Goal: Information Seeking & Learning: Learn about a topic

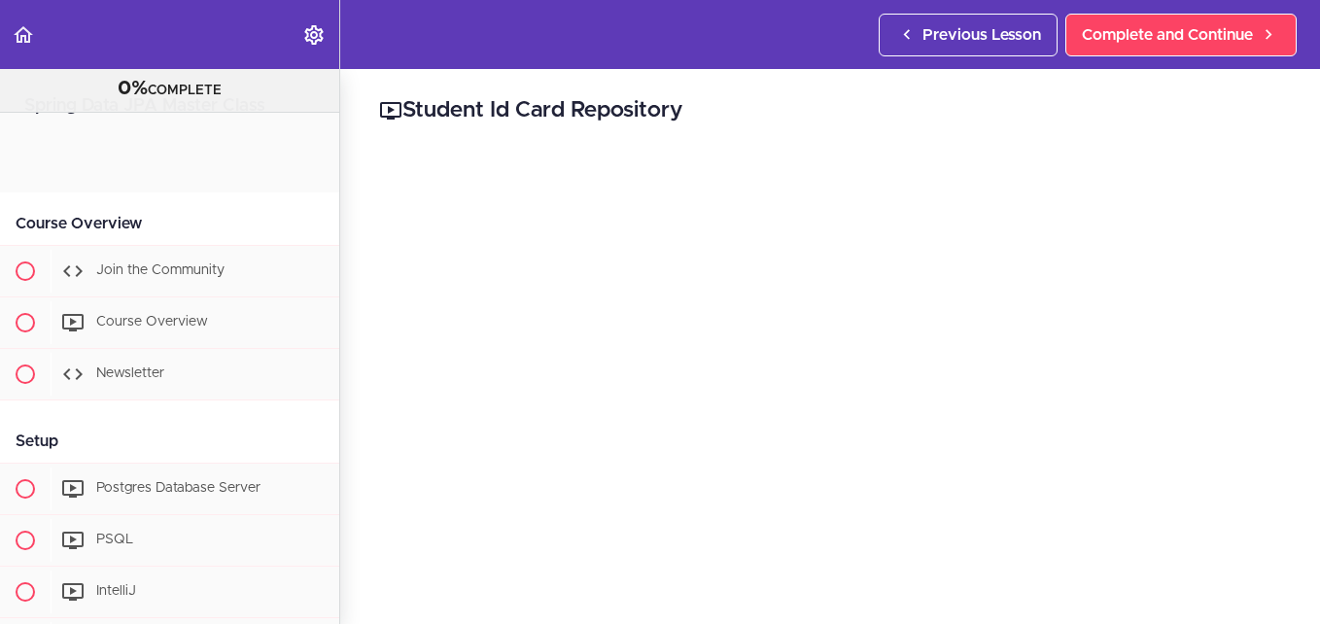
scroll to position [2391, 0]
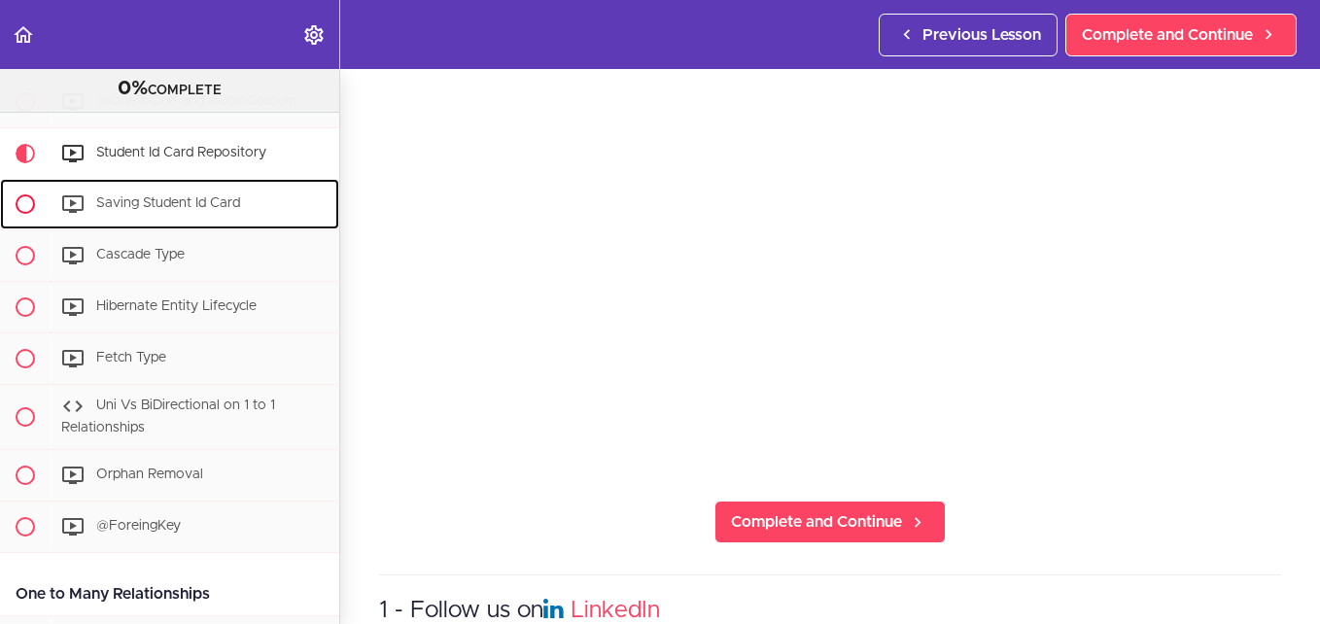
click at [174, 226] on div "Saving Student Id Card" at bounding box center [195, 204] width 289 height 43
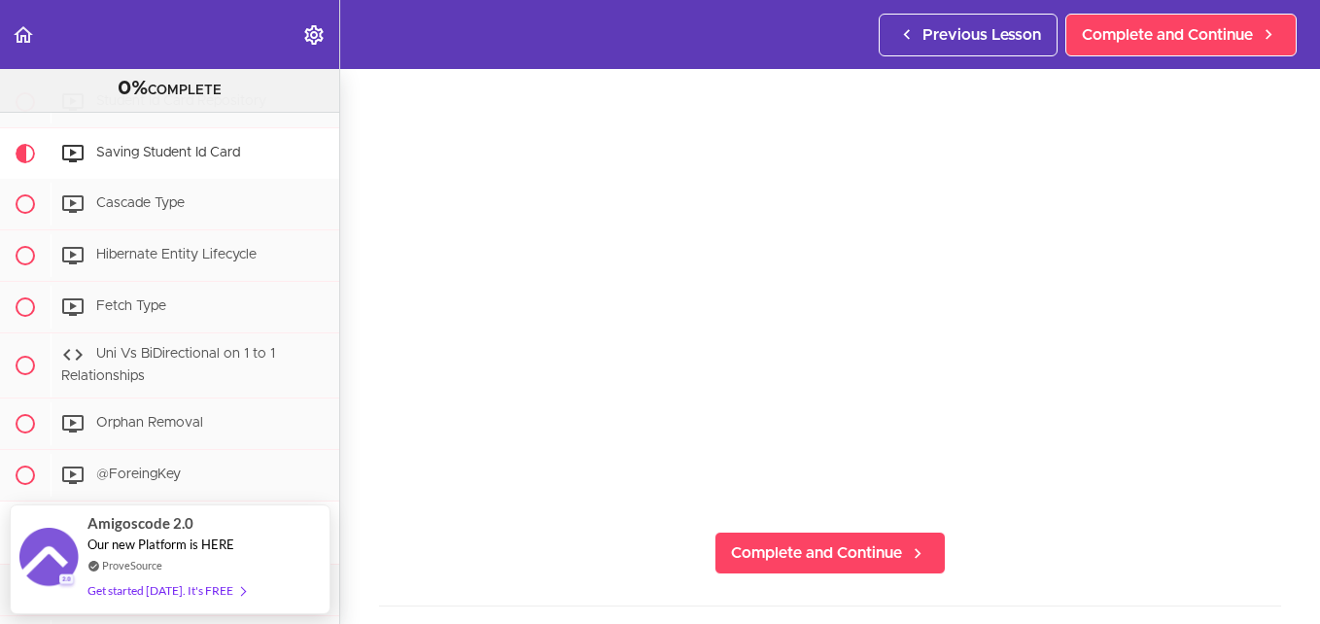
scroll to position [194, 0]
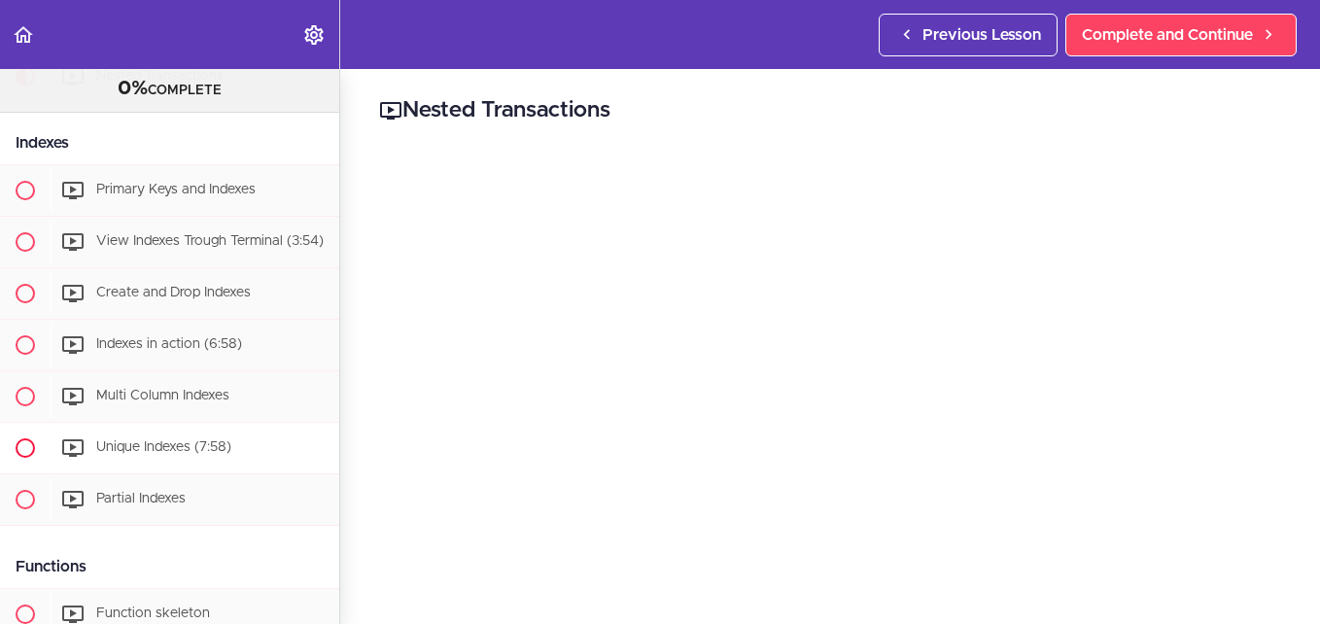
scroll to position [1166, 0]
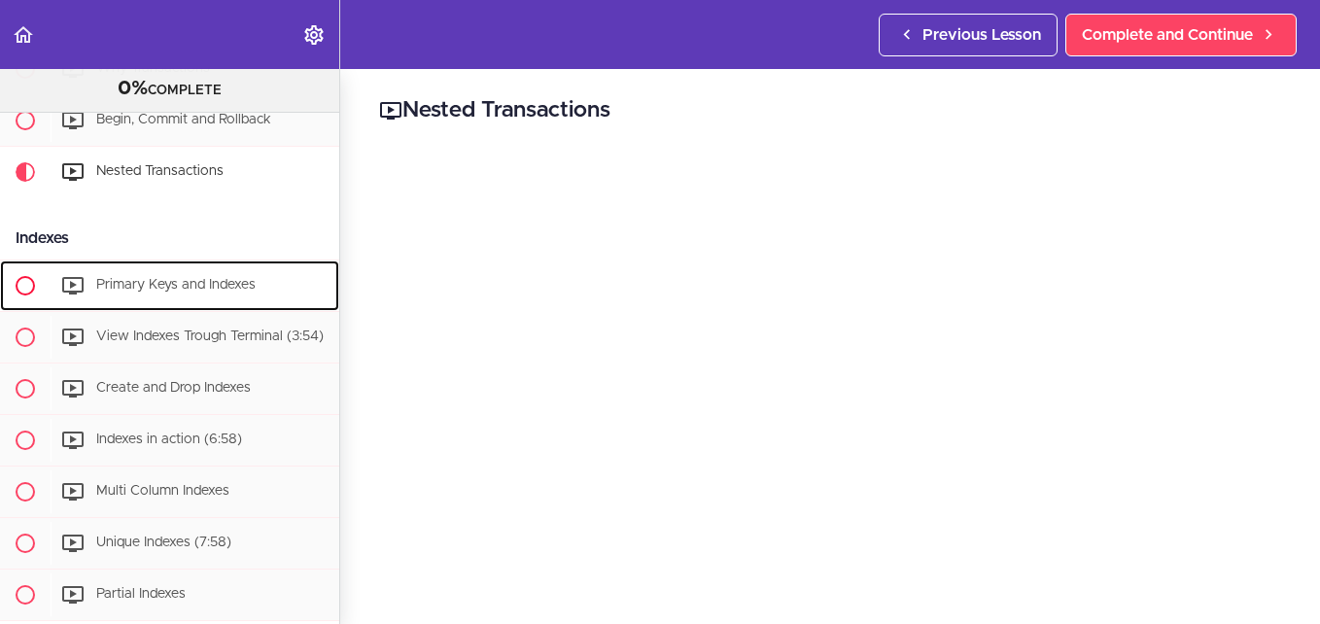
click at [137, 292] on span "Primary Keys and Indexes" at bounding box center [175, 285] width 159 height 14
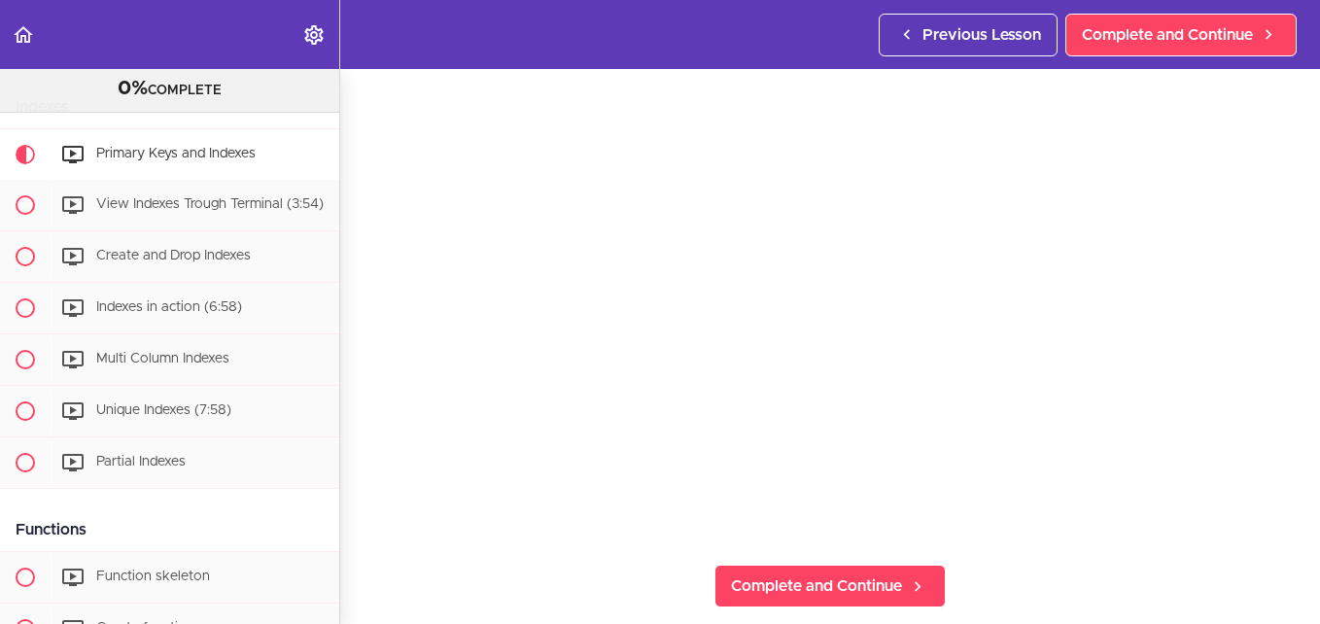
scroll to position [97, 0]
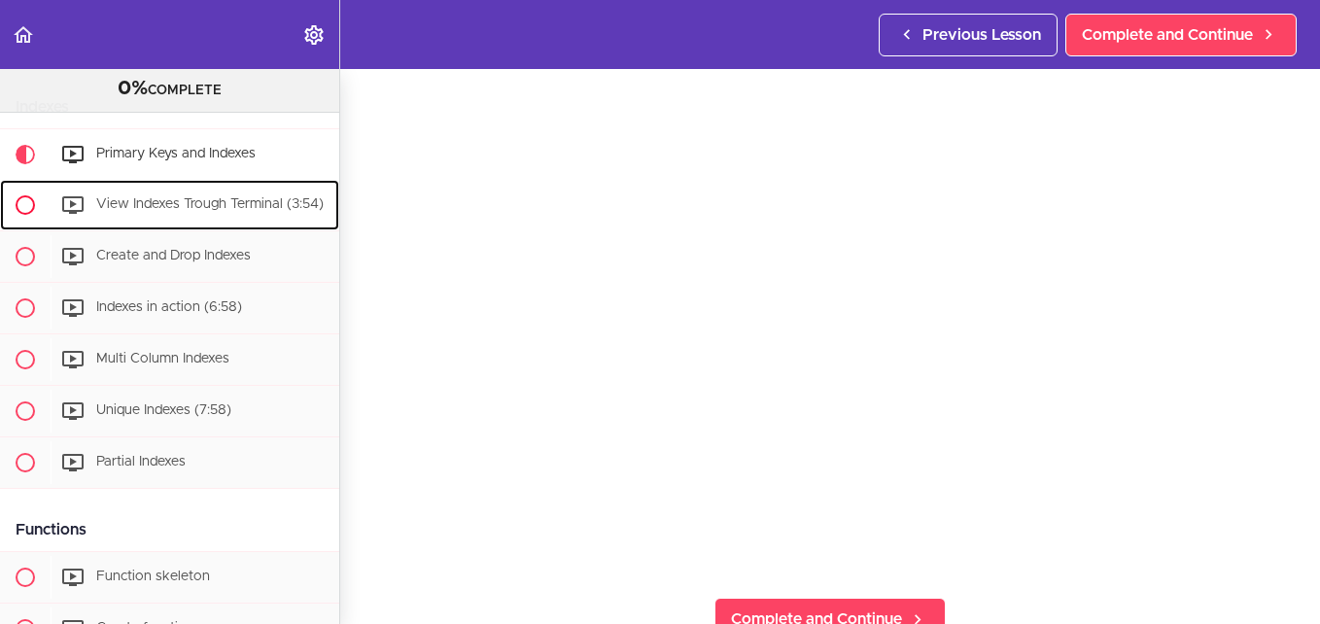
click at [180, 211] on span "View Indexes Trough Terminal (3:54)" at bounding box center [209, 204] width 227 height 14
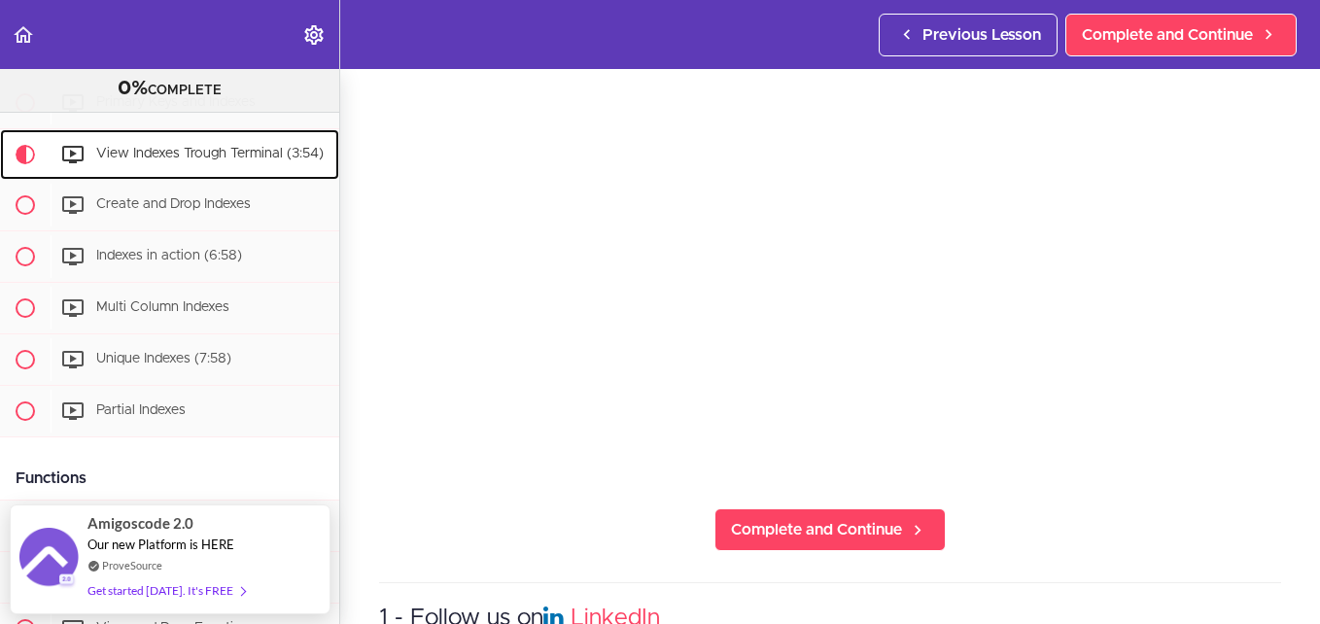
scroll to position [194, 0]
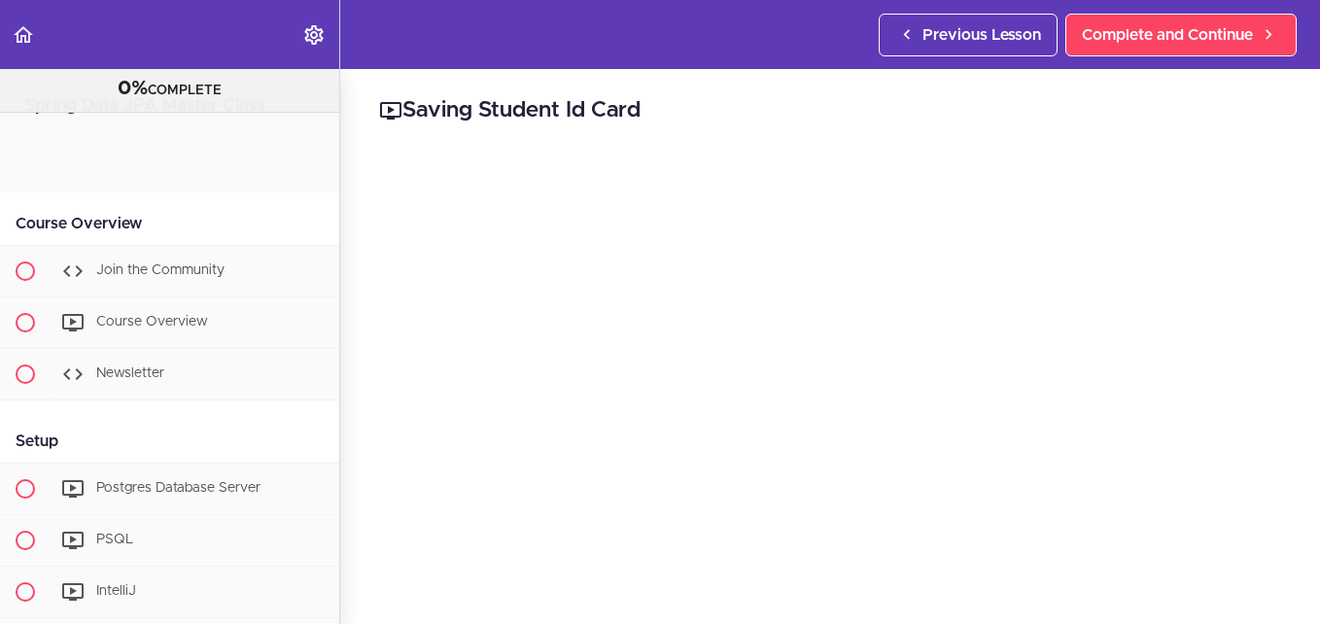
scroll to position [2443, 0]
